Goal: Task Accomplishment & Management: Manage account settings

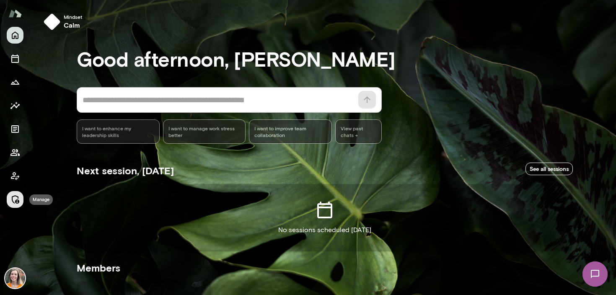
click at [14, 197] on icon "Manage" at bounding box center [15, 199] width 10 height 10
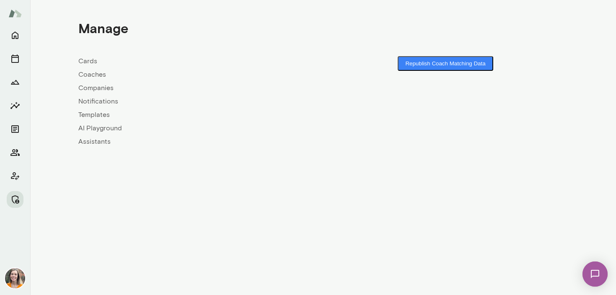
click at [82, 76] on link "Coaches" at bounding box center [200, 75] width 245 height 10
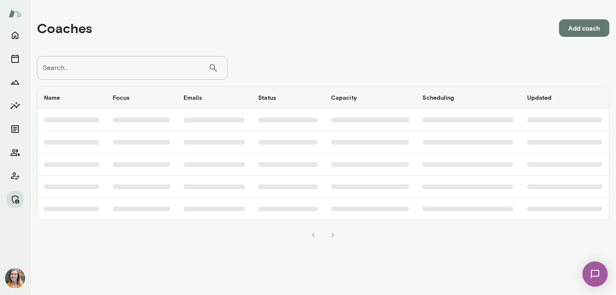
click at [95, 70] on input "Search..." at bounding box center [122, 67] width 171 height 23
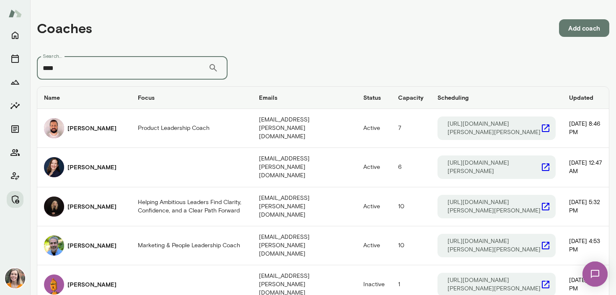
drag, startPoint x: 73, startPoint y: 70, endPoint x: 37, endPoint y: 67, distance: 36.6
click at [37, 67] on input "****" at bounding box center [122, 67] width 171 height 23
type input "**********"
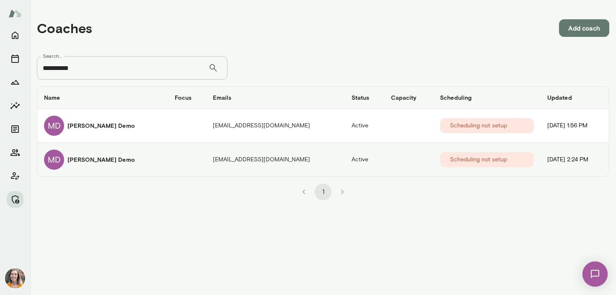
click at [168, 157] on td "coaches table" at bounding box center [187, 160] width 38 height 34
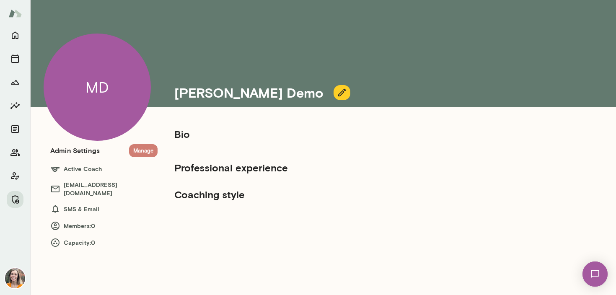
click at [142, 150] on button "Manage" at bounding box center [143, 150] width 28 height 13
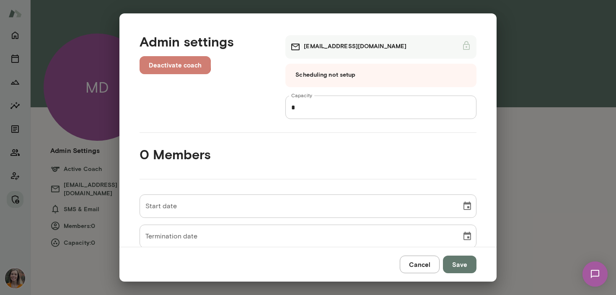
click at [172, 64] on button "Deactivate coach" at bounding box center [175, 65] width 71 height 18
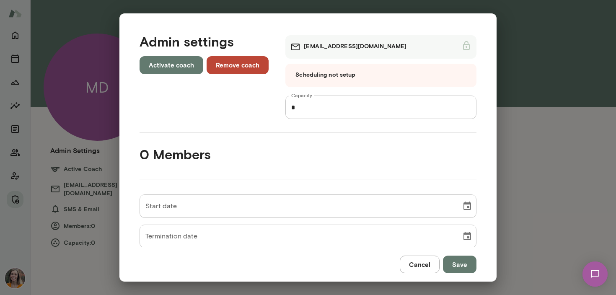
click at [239, 62] on button "Remove coach" at bounding box center [238, 65] width 62 height 18
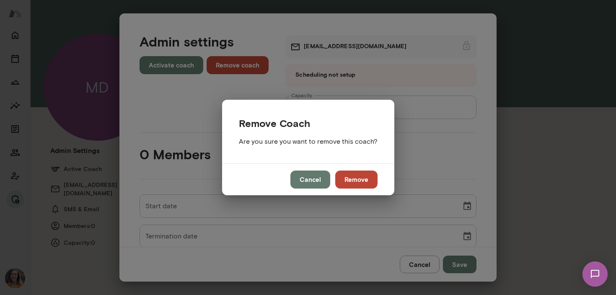
click at [360, 182] on button "Remove" at bounding box center [356, 180] width 42 height 18
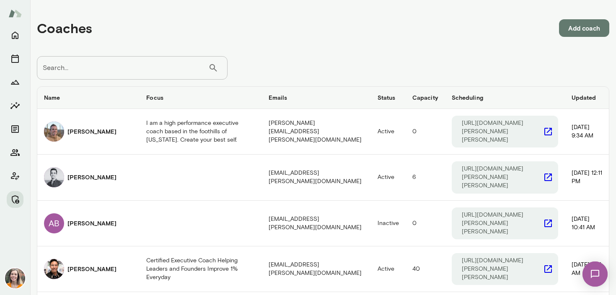
click at [93, 71] on input "Search..." at bounding box center [122, 67] width 171 height 23
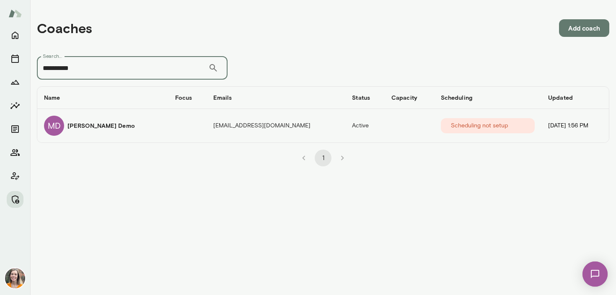
type input "**********"
click at [116, 118] on div "MD [PERSON_NAME] Demo" at bounding box center [103, 126] width 118 height 20
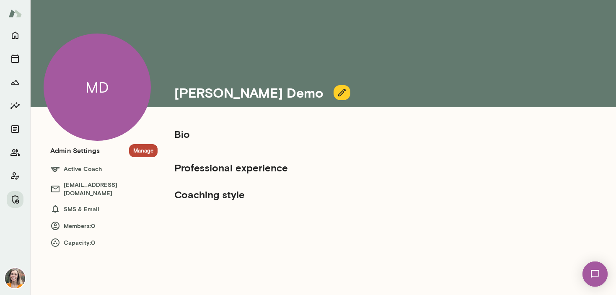
click at [143, 148] on button "Manage" at bounding box center [143, 150] width 28 height 13
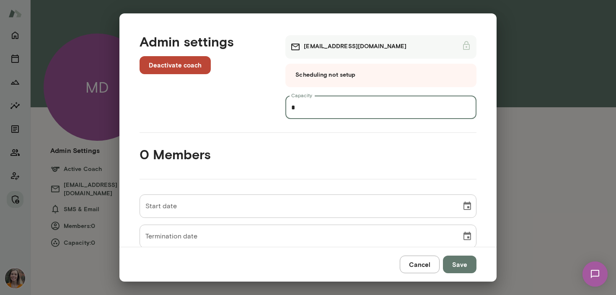
click at [303, 108] on input "*" at bounding box center [380, 107] width 191 height 23
type input "*"
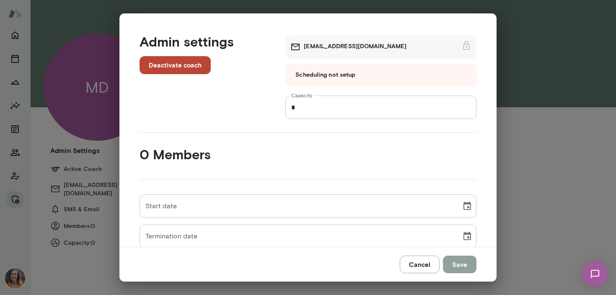
click at [458, 259] on button "Save" at bounding box center [460, 265] width 34 height 18
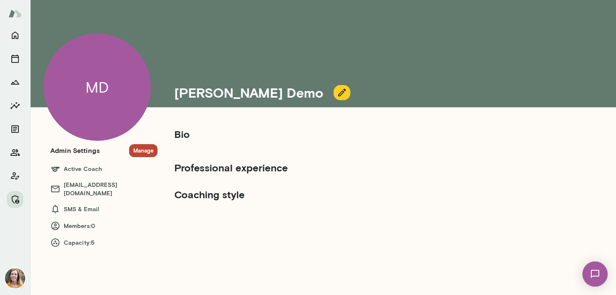
click at [16, 278] on img at bounding box center [15, 278] width 20 height 20
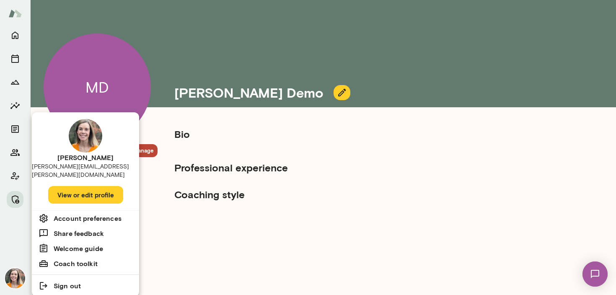
click at [15, 148] on div at bounding box center [308, 147] width 616 height 295
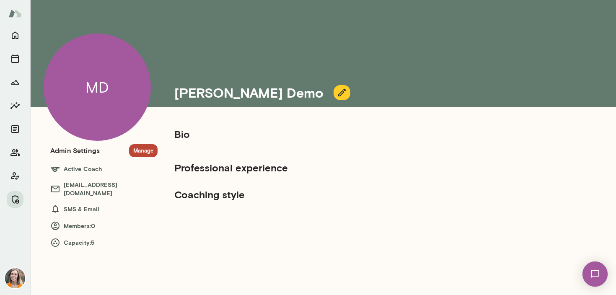
click at [11, 150] on icon "Members" at bounding box center [15, 153] width 10 height 10
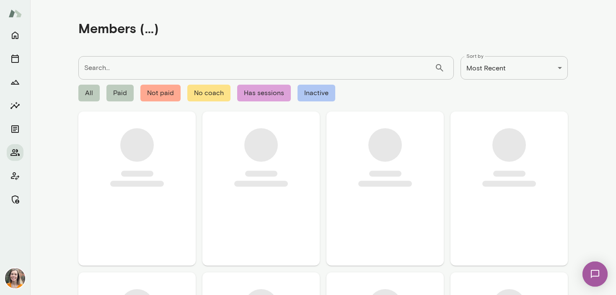
click at [113, 65] on input "Search..." at bounding box center [256, 67] width 356 height 23
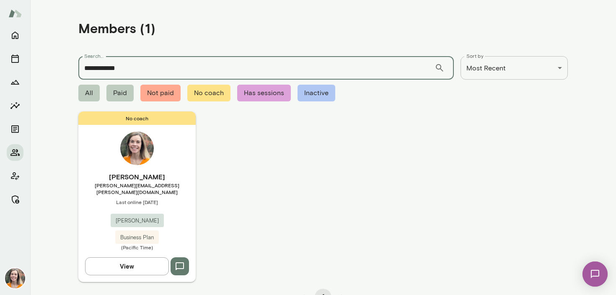
type input "**********"
click at [160, 183] on span "[PERSON_NAME][EMAIL_ADDRESS][PERSON_NAME][DOMAIN_NAME]" at bounding box center [136, 188] width 117 height 13
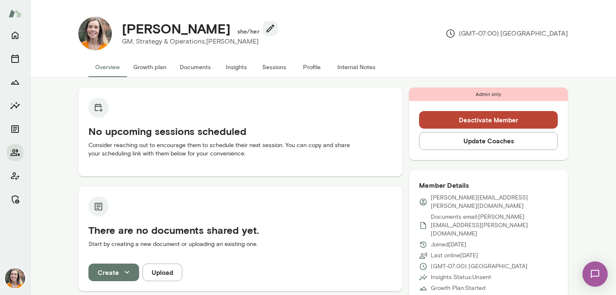
click at [489, 142] on button "Update Coaches" at bounding box center [488, 141] width 139 height 18
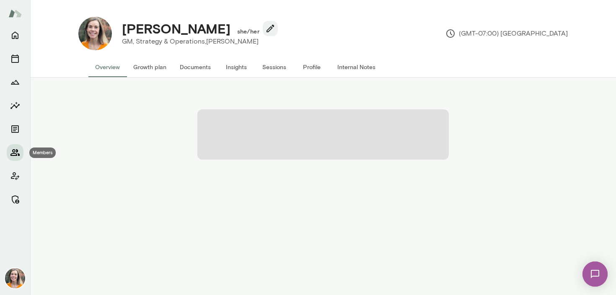
click at [15, 152] on icon "Members" at bounding box center [14, 152] width 9 height 7
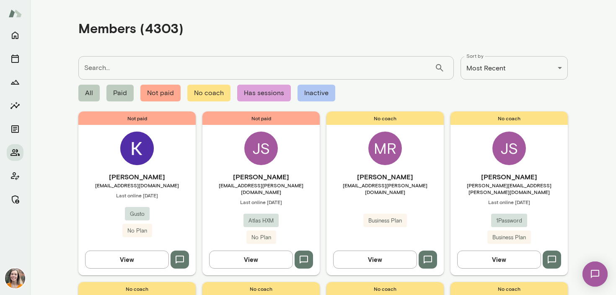
click at [172, 70] on input "Search..." at bounding box center [256, 67] width 356 height 23
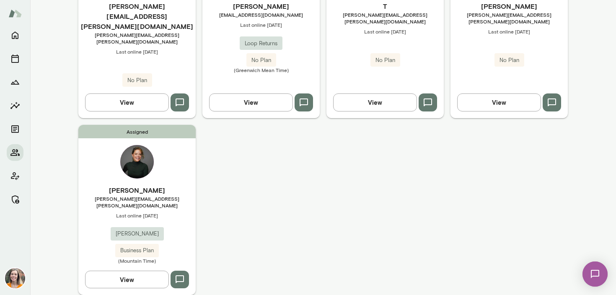
scroll to position [171, 0]
type input "****"
click at [174, 171] on div "Assigned [PERSON_NAME] [PERSON_NAME][EMAIL_ADDRESS][PERSON_NAME][DOMAIN_NAME] L…" at bounding box center [136, 209] width 117 height 170
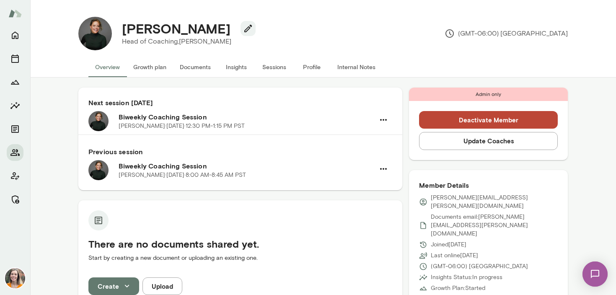
click at [197, 122] on h6 "Biweekly Coaching Session" at bounding box center [247, 117] width 256 height 10
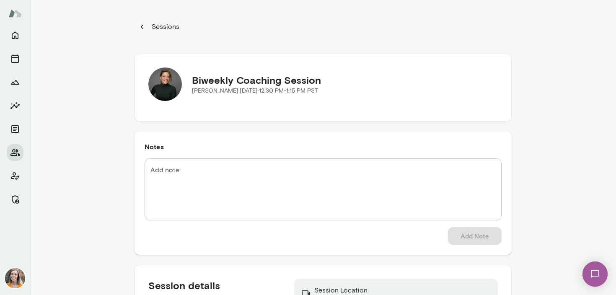
click at [141, 27] on icon "button" at bounding box center [142, 27] width 3 height 4
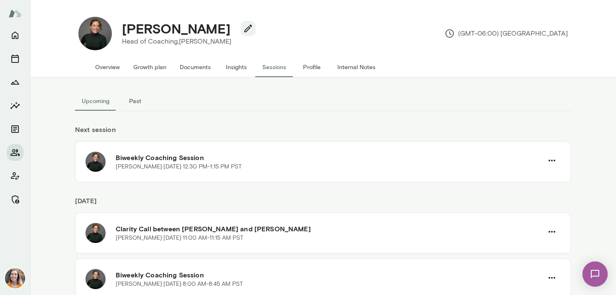
click at [107, 69] on button "Overview" at bounding box center [107, 67] width 38 height 20
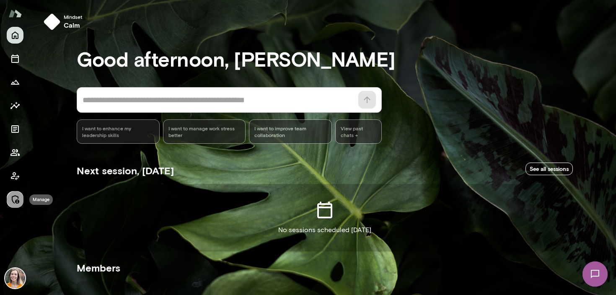
click at [14, 201] on icon "Manage" at bounding box center [15, 199] width 10 height 10
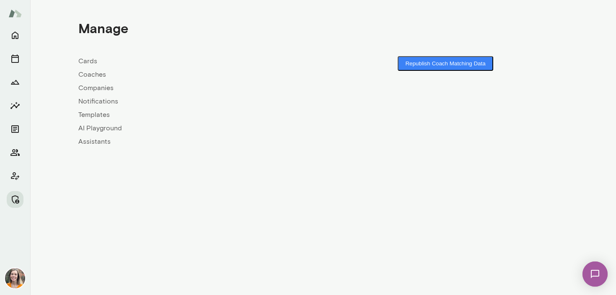
click at [92, 74] on link "Coaches" at bounding box center [200, 75] width 245 height 10
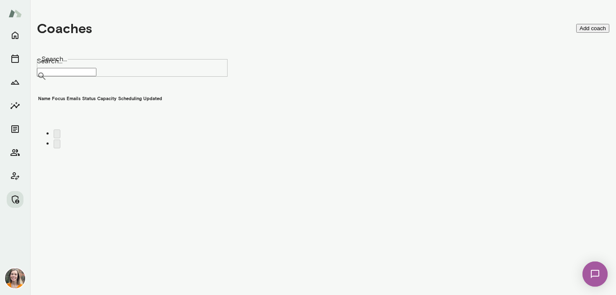
click at [94, 69] on input "Search..." at bounding box center [67, 72] width 60 height 8
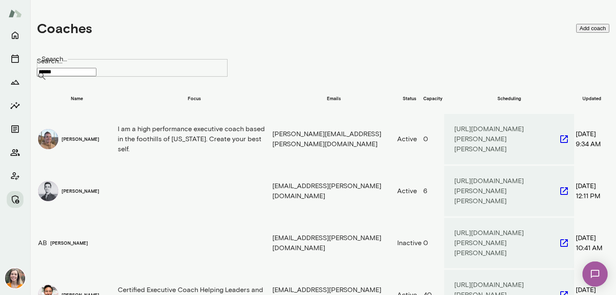
type input "******"
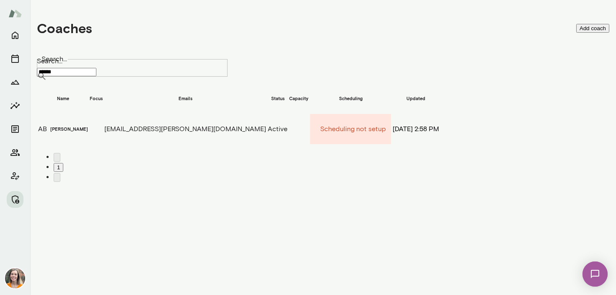
click at [88, 132] on div "AB Angela Byers" at bounding box center [63, 129] width 50 height 28
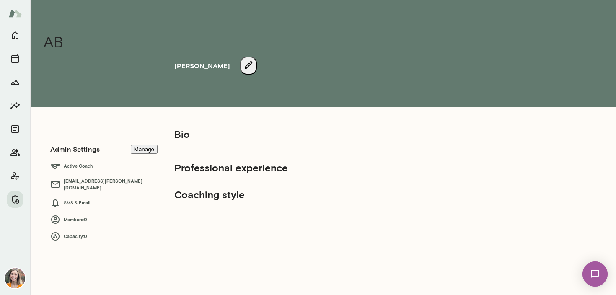
click at [141, 149] on button "Manage" at bounding box center [144, 149] width 27 height 9
click at [13, 152] on icon "Members" at bounding box center [15, 153] width 10 height 10
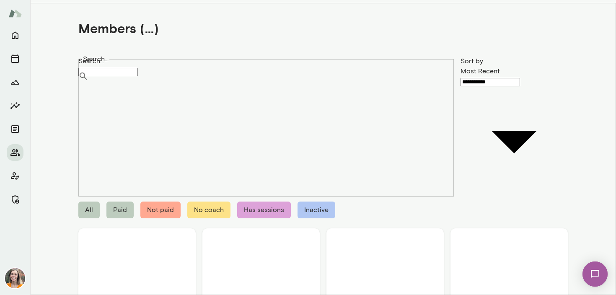
click at [123, 70] on input "Search..." at bounding box center [108, 72] width 60 height 8
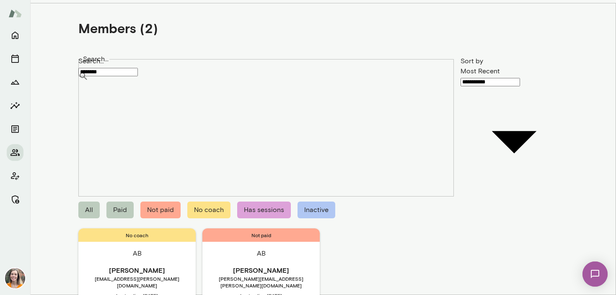
type input "********"
click at [169, 265] on h6 "[PERSON_NAME]" at bounding box center [136, 270] width 117 height 10
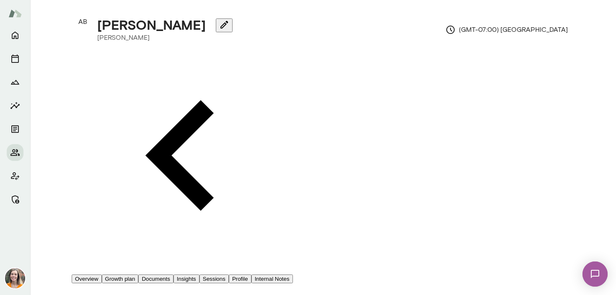
drag, startPoint x: 182, startPoint y: 174, endPoint x: 215, endPoint y: 155, distance: 38.7
click at [215, 104] on p "If this option is selected, both Coach and Member will receive introductory ema…" at bounding box center [308, 98] width 616 height 10
copy p "both Coach and Member will receive introductory email notifications."
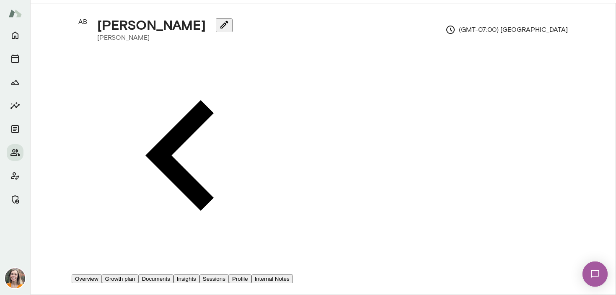
click at [24, 140] on button "Cancel" at bounding box center [12, 135] width 24 height 9
